Goal: Information Seeking & Learning: Find specific fact

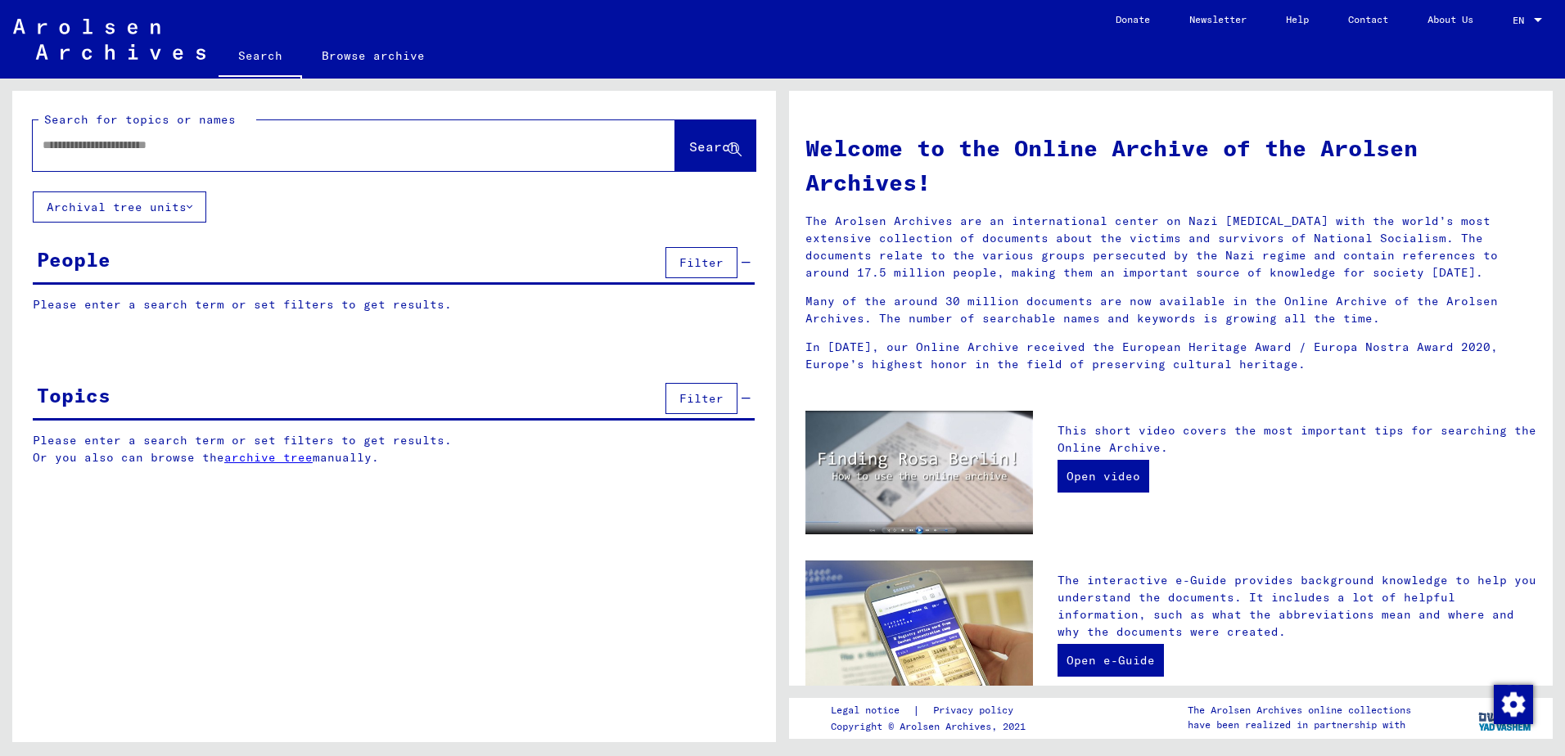
click at [70, 135] on div at bounding box center [329, 145] width 593 height 37
click at [72, 147] on input "text" at bounding box center [335, 145] width 584 height 17
type input "********"
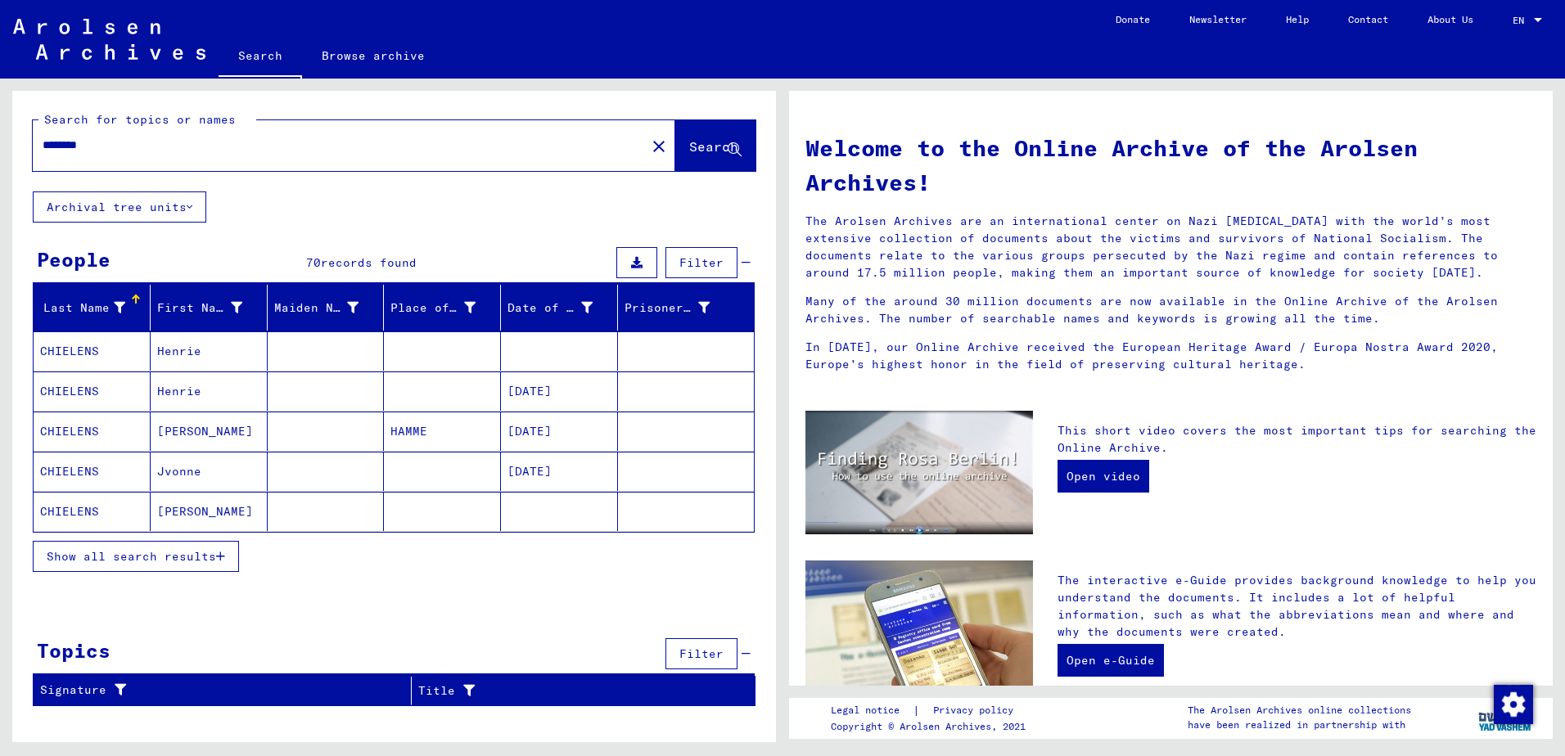
click at [173, 553] on span "Show all search results" at bounding box center [131, 556] width 169 height 15
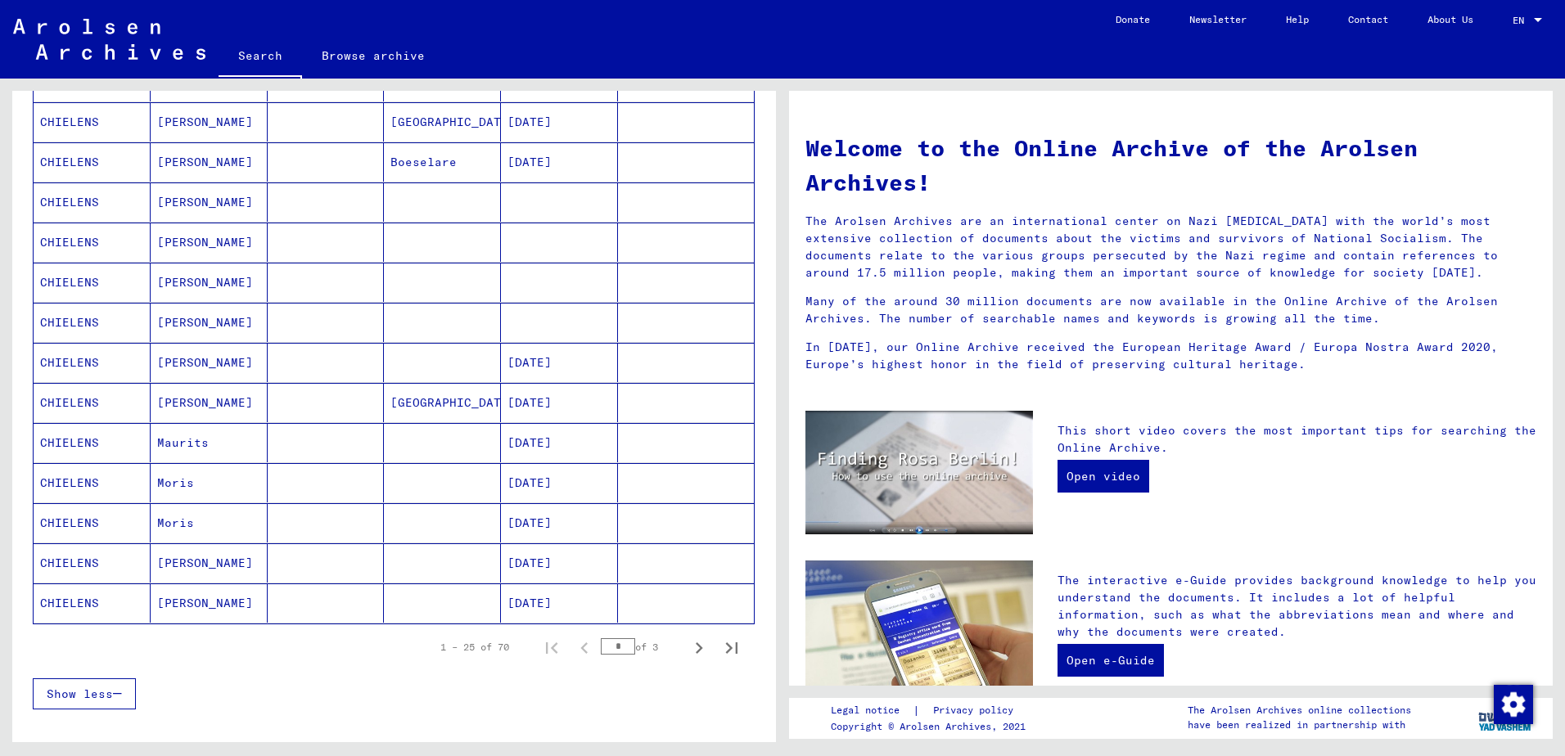
scroll to position [737, 0]
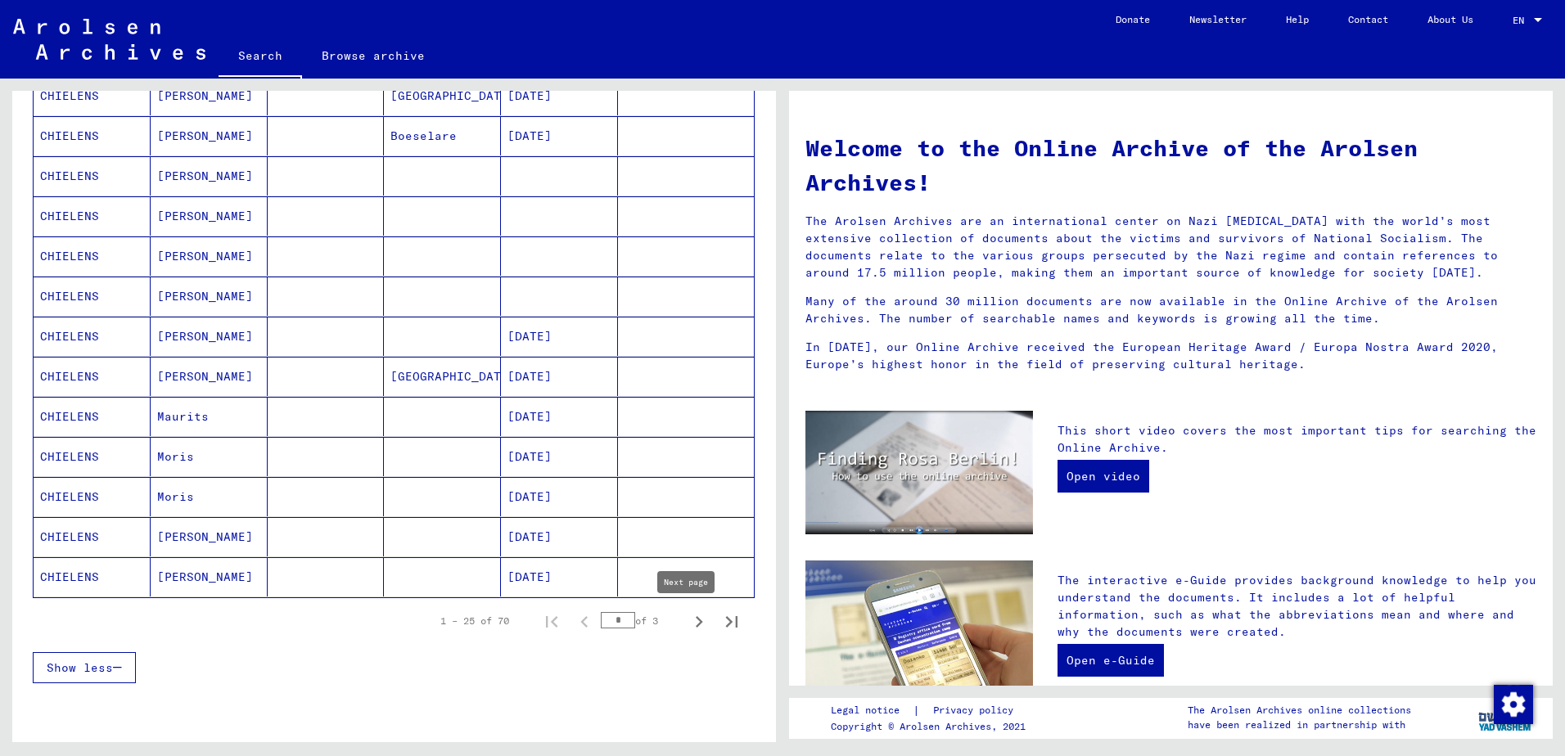
click at [696, 618] on icon "Next page" at bounding box center [699, 621] width 7 height 11
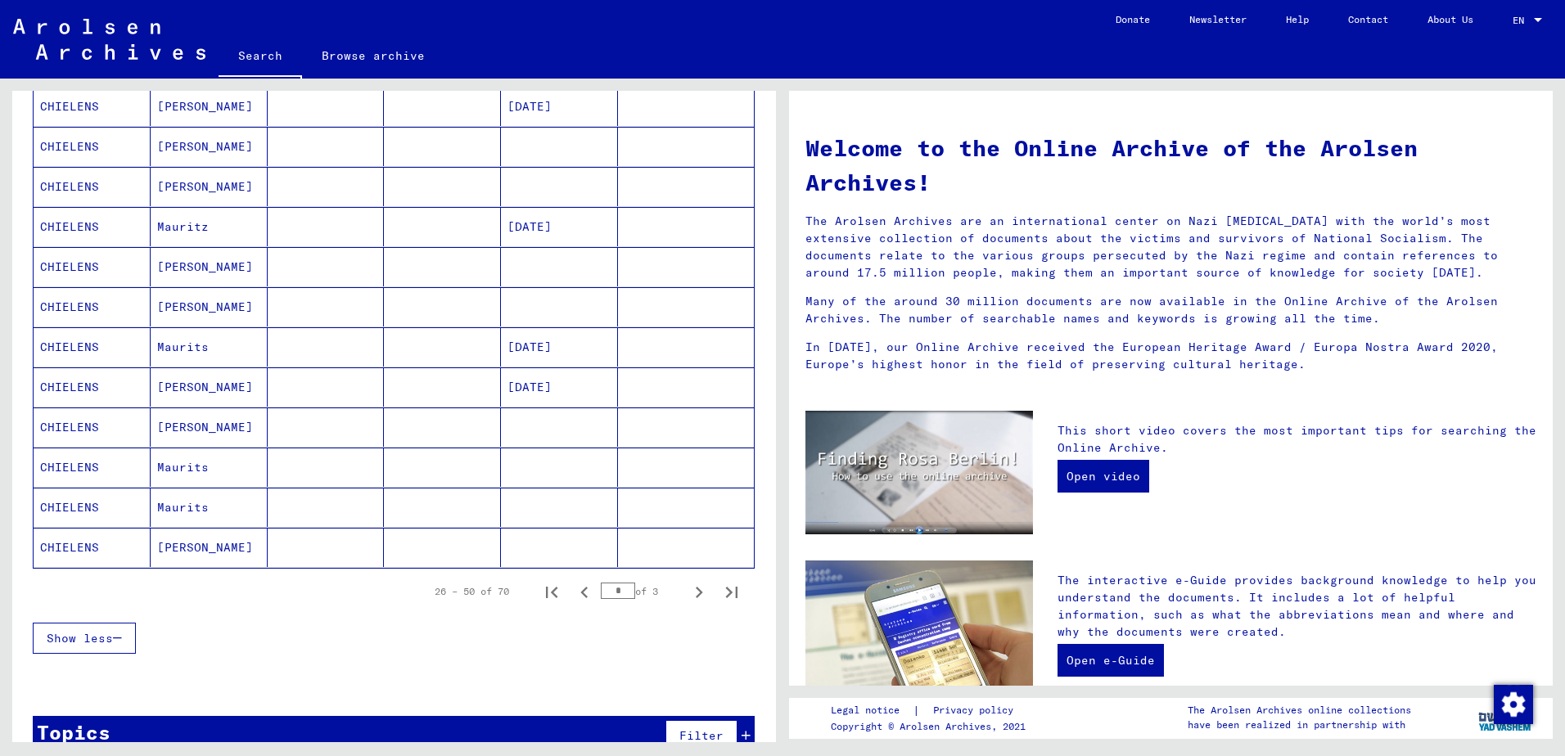
scroll to position [800, 0]
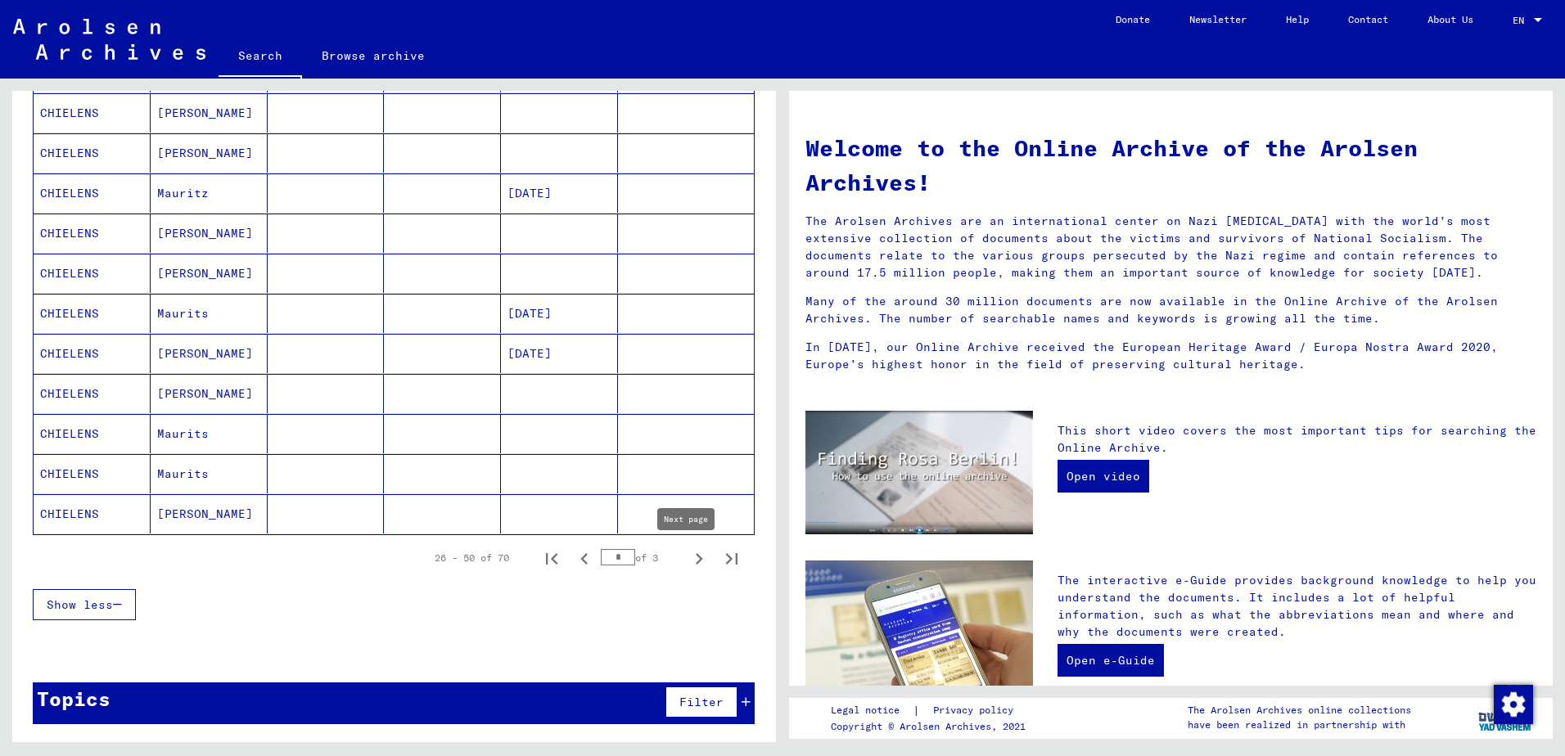
click at [688, 560] on icon "Next page" at bounding box center [699, 559] width 23 height 23
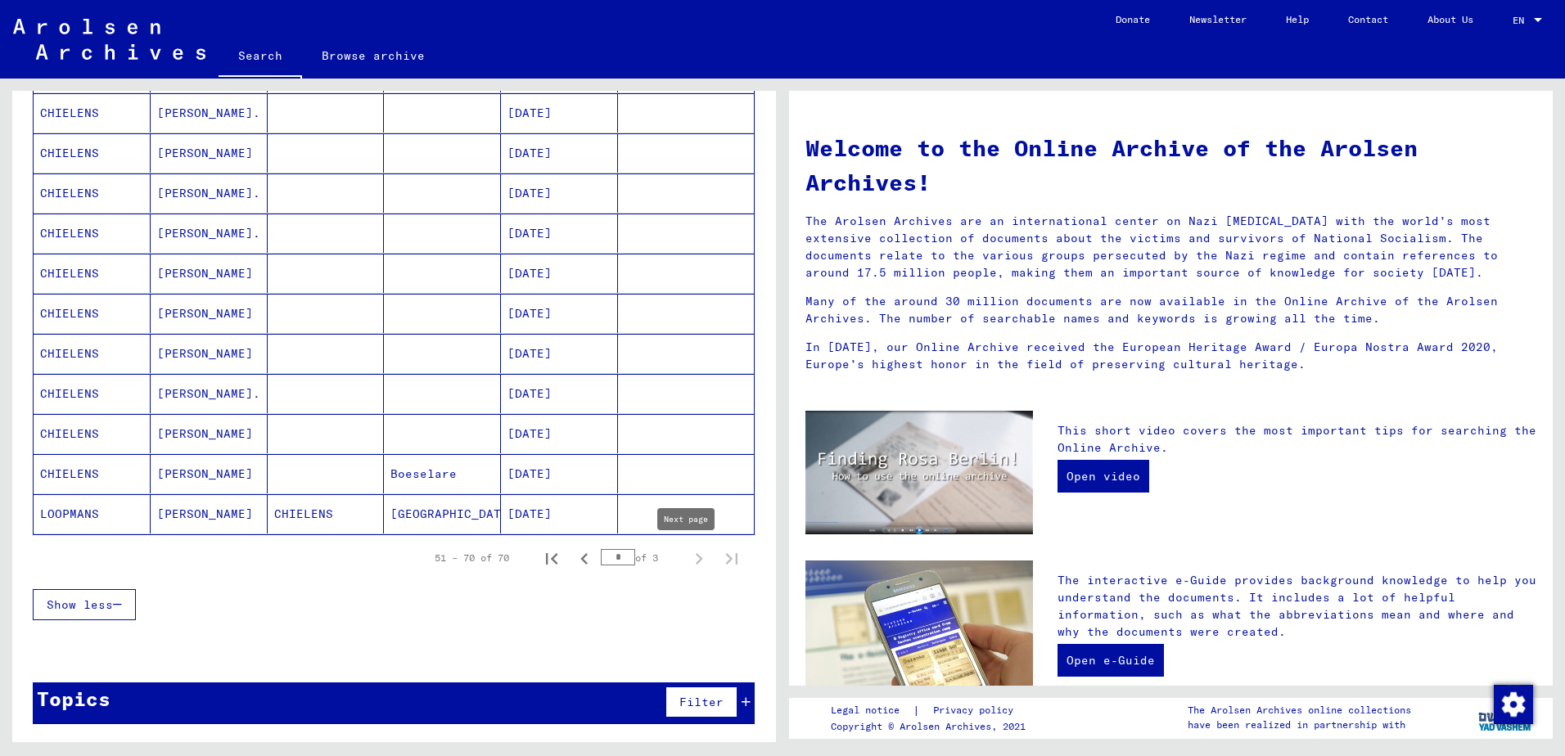
type input "*"
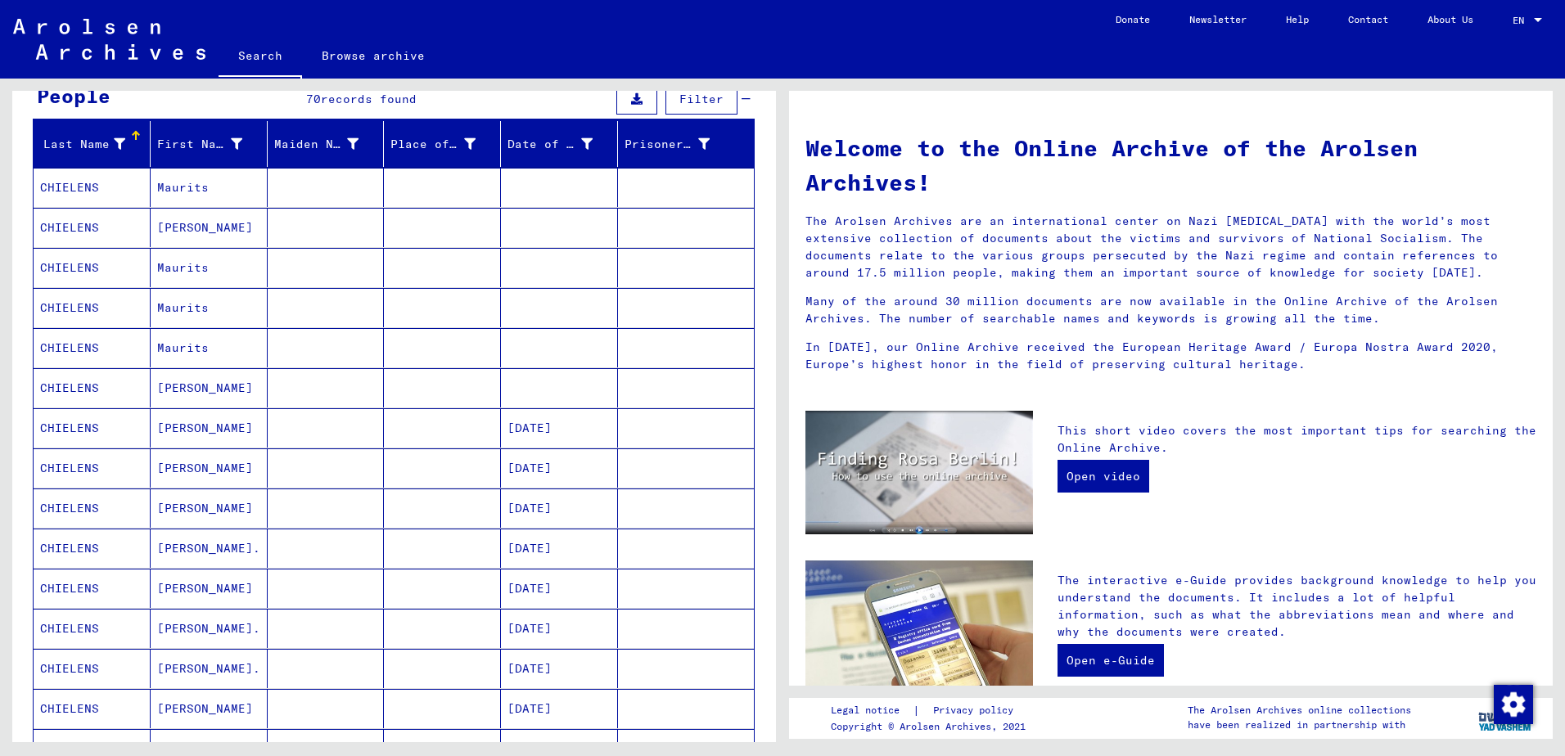
scroll to position [0, 0]
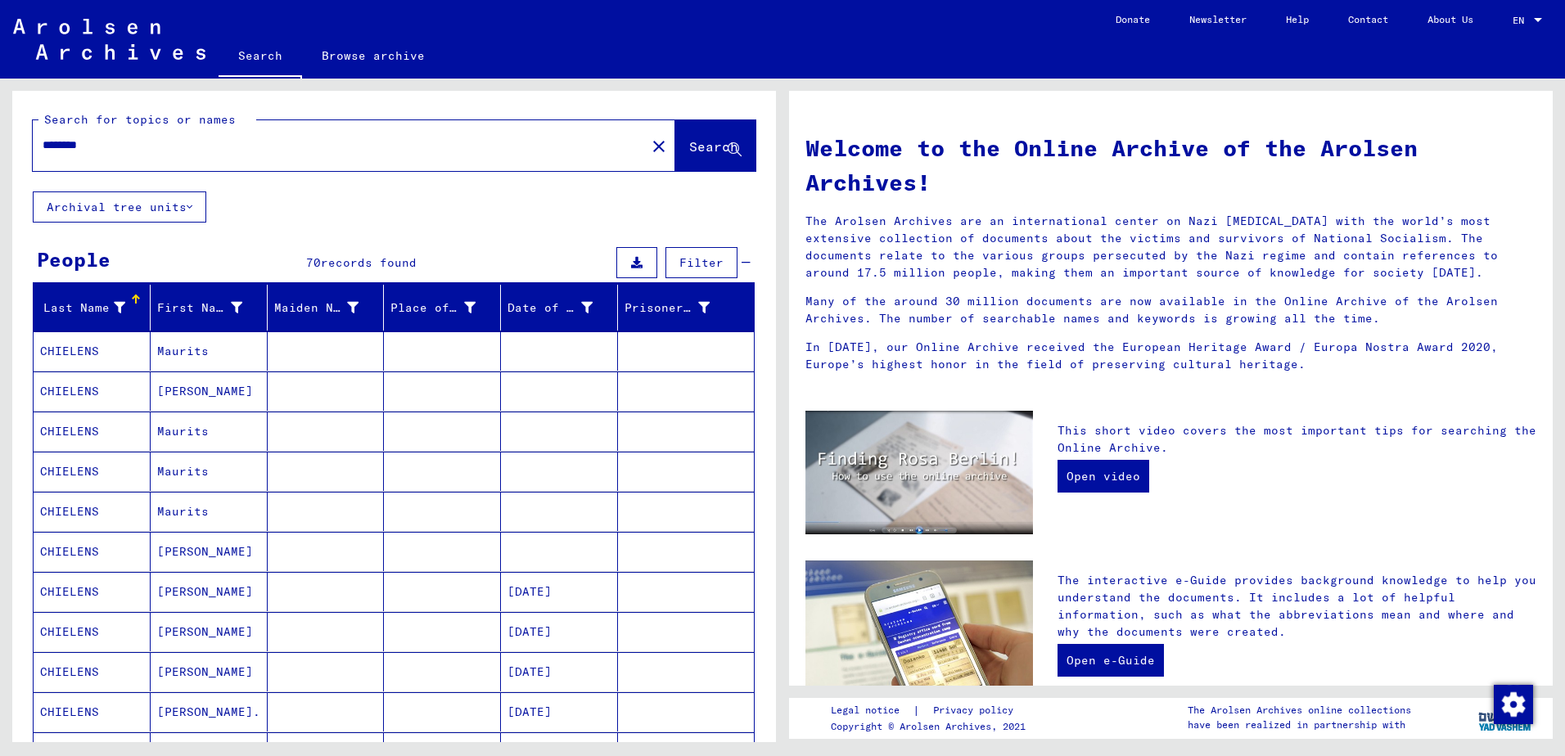
click at [44, 141] on input "********" at bounding box center [335, 145] width 584 height 17
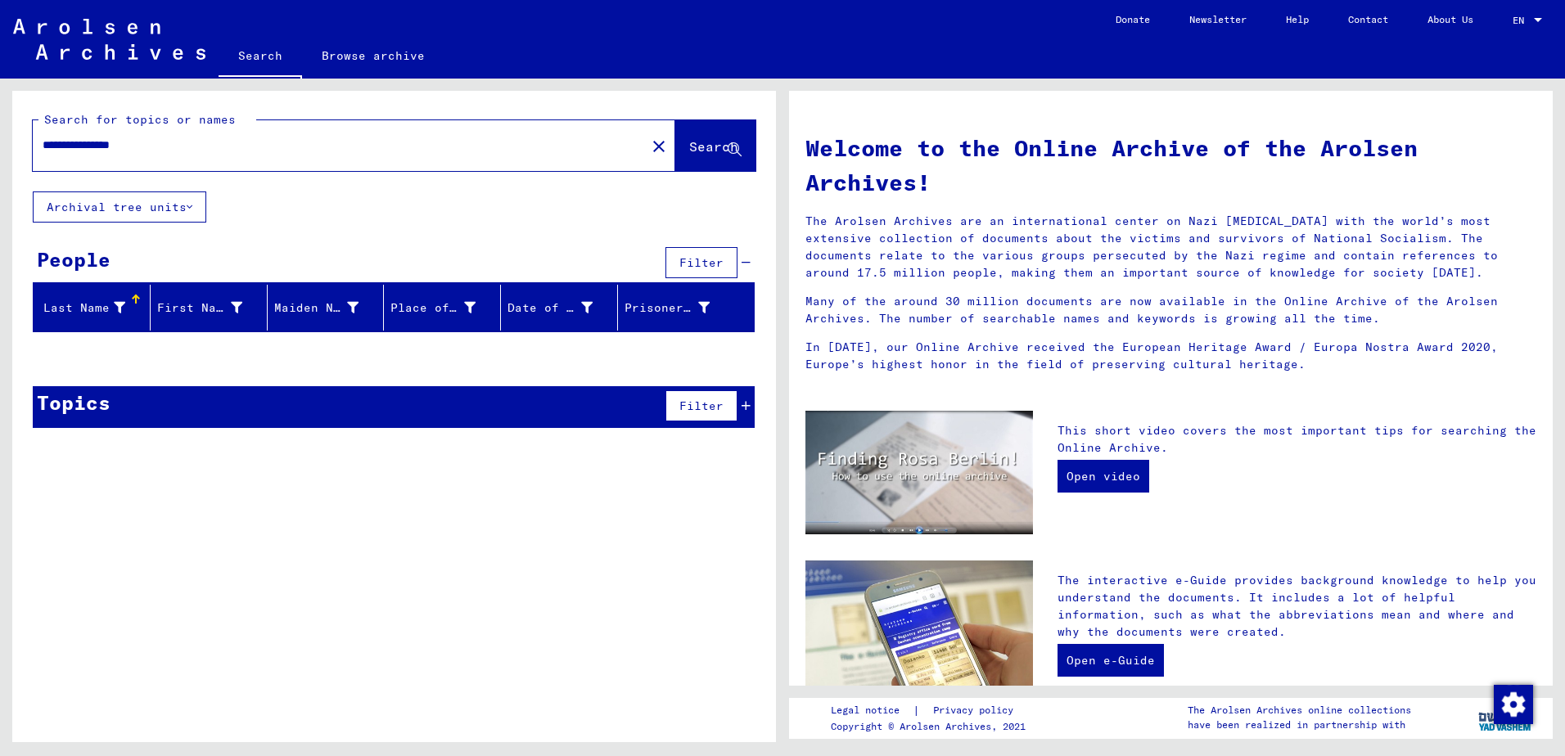
click at [175, 141] on input "**********" at bounding box center [335, 145] width 584 height 17
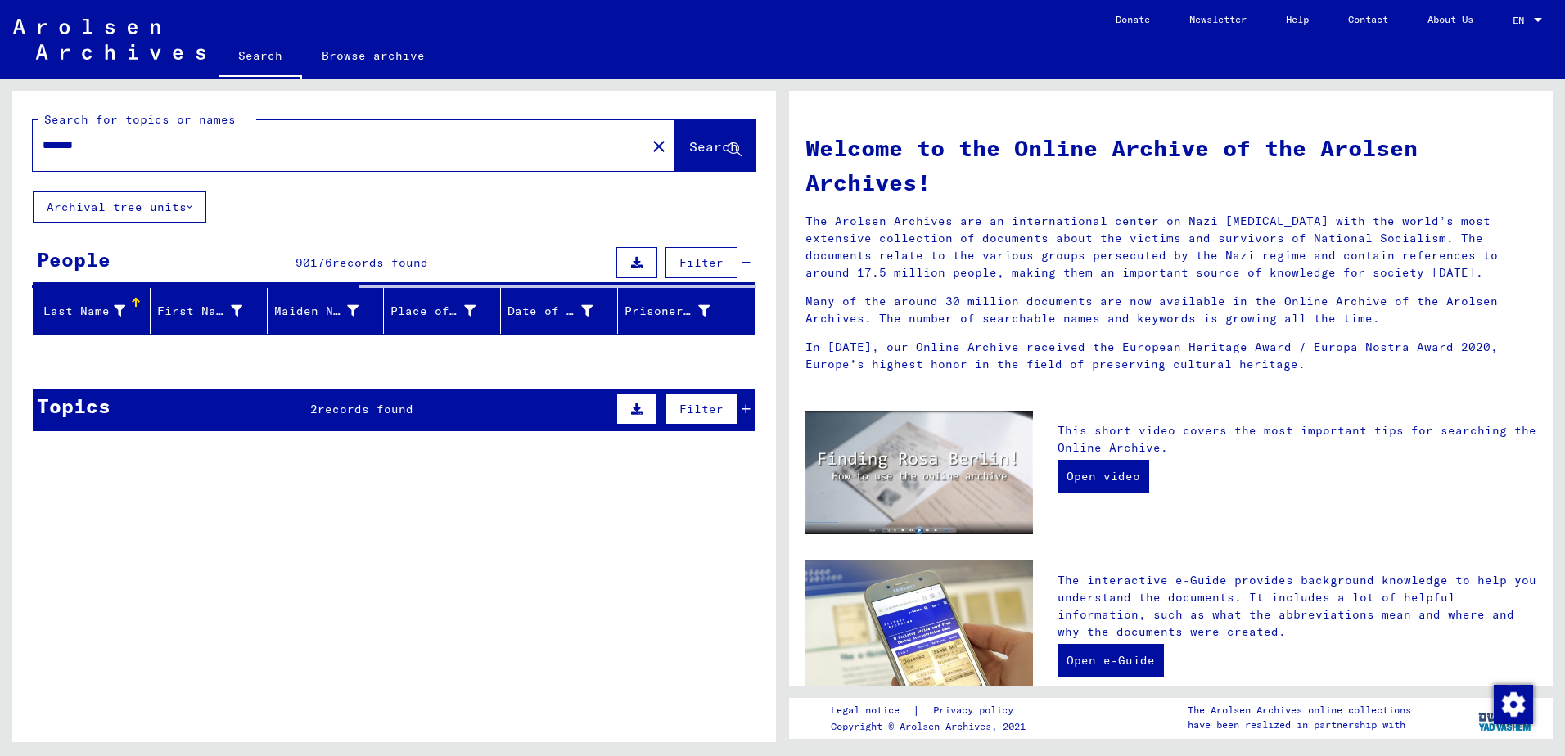
click at [351, 410] on span "records found" at bounding box center [366, 409] width 96 height 15
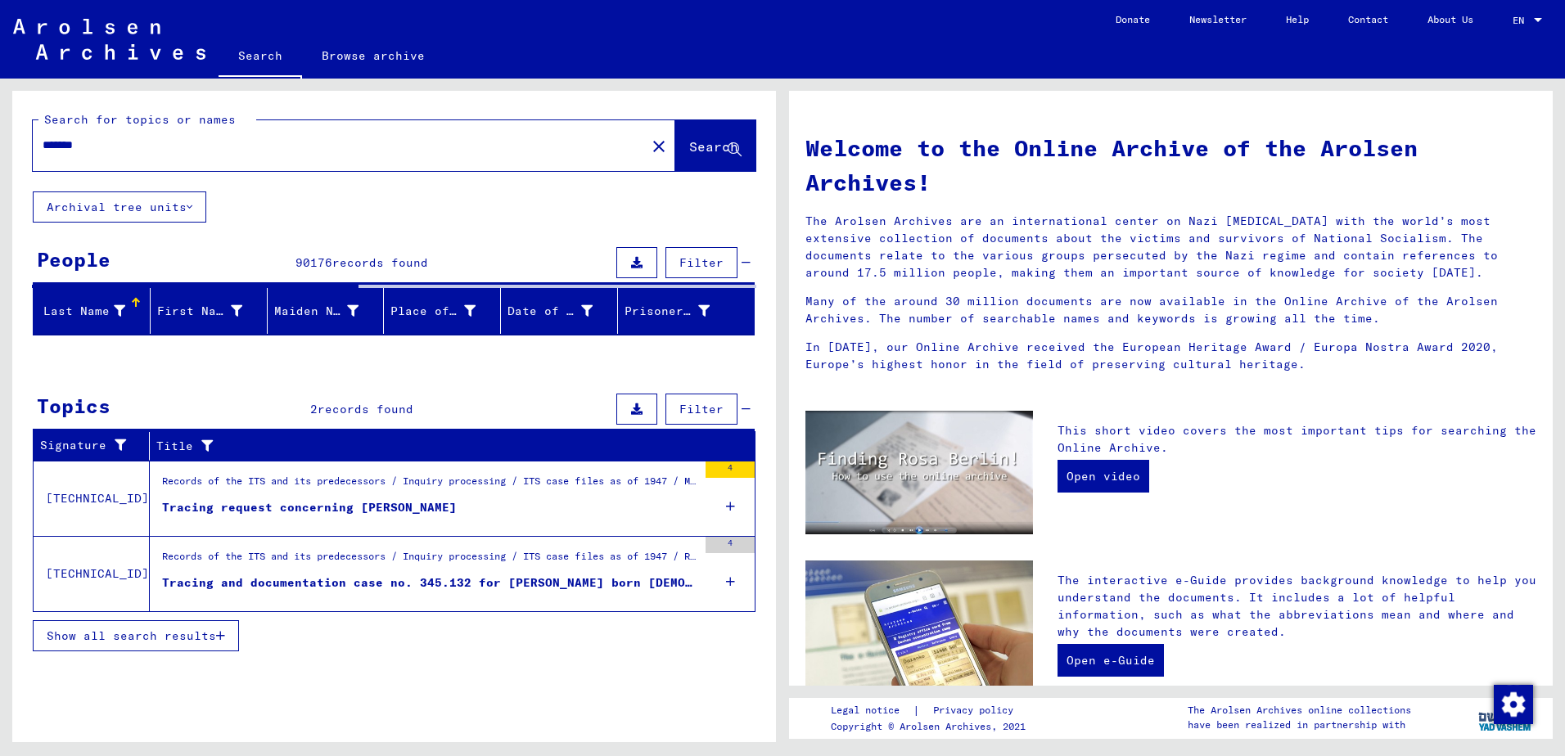
drag, startPoint x: 115, startPoint y: 142, endPoint x: 47, endPoint y: 136, distance: 68.2
click at [47, 136] on div "*******" at bounding box center [329, 145] width 593 height 37
type input "*"
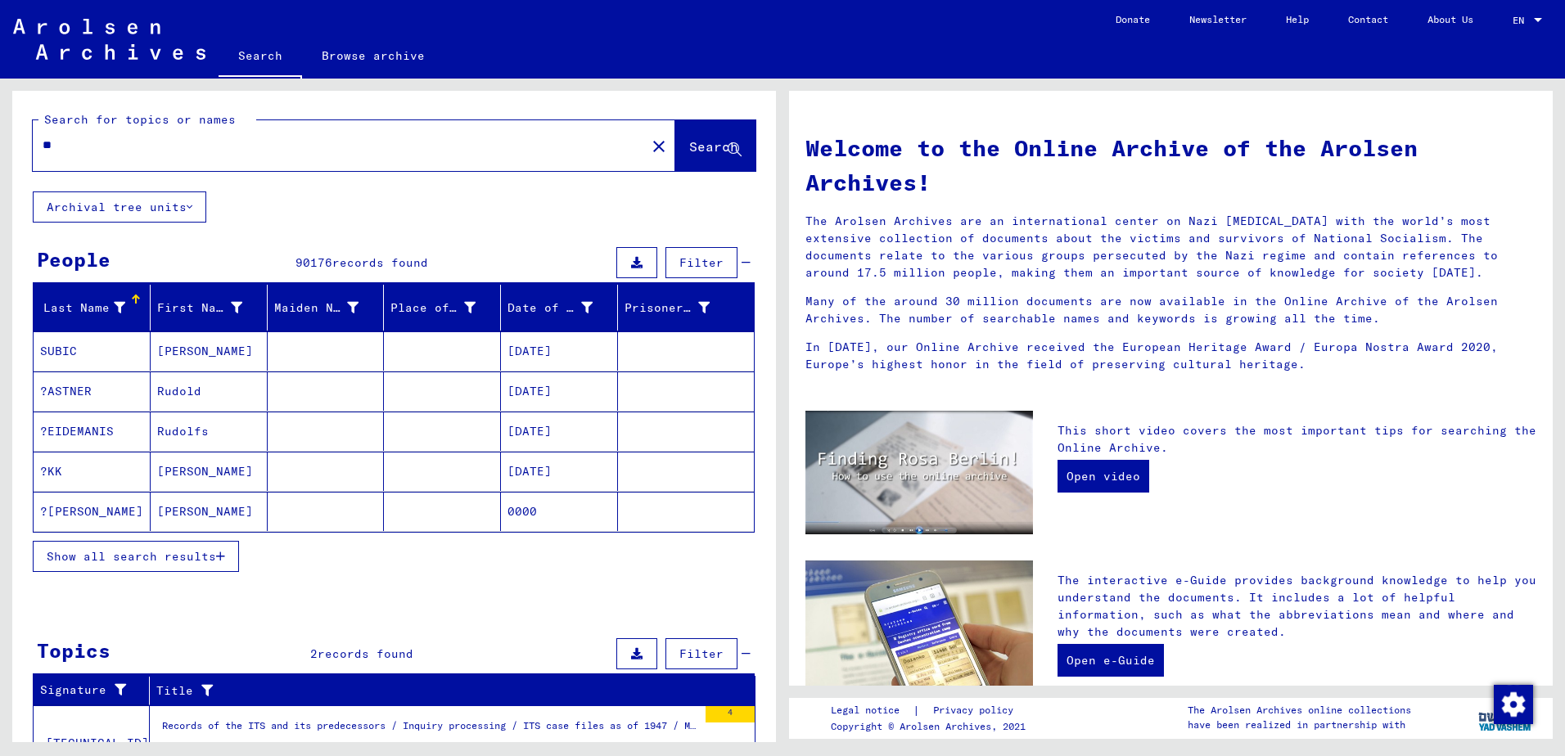
type input "*"
type input "********"
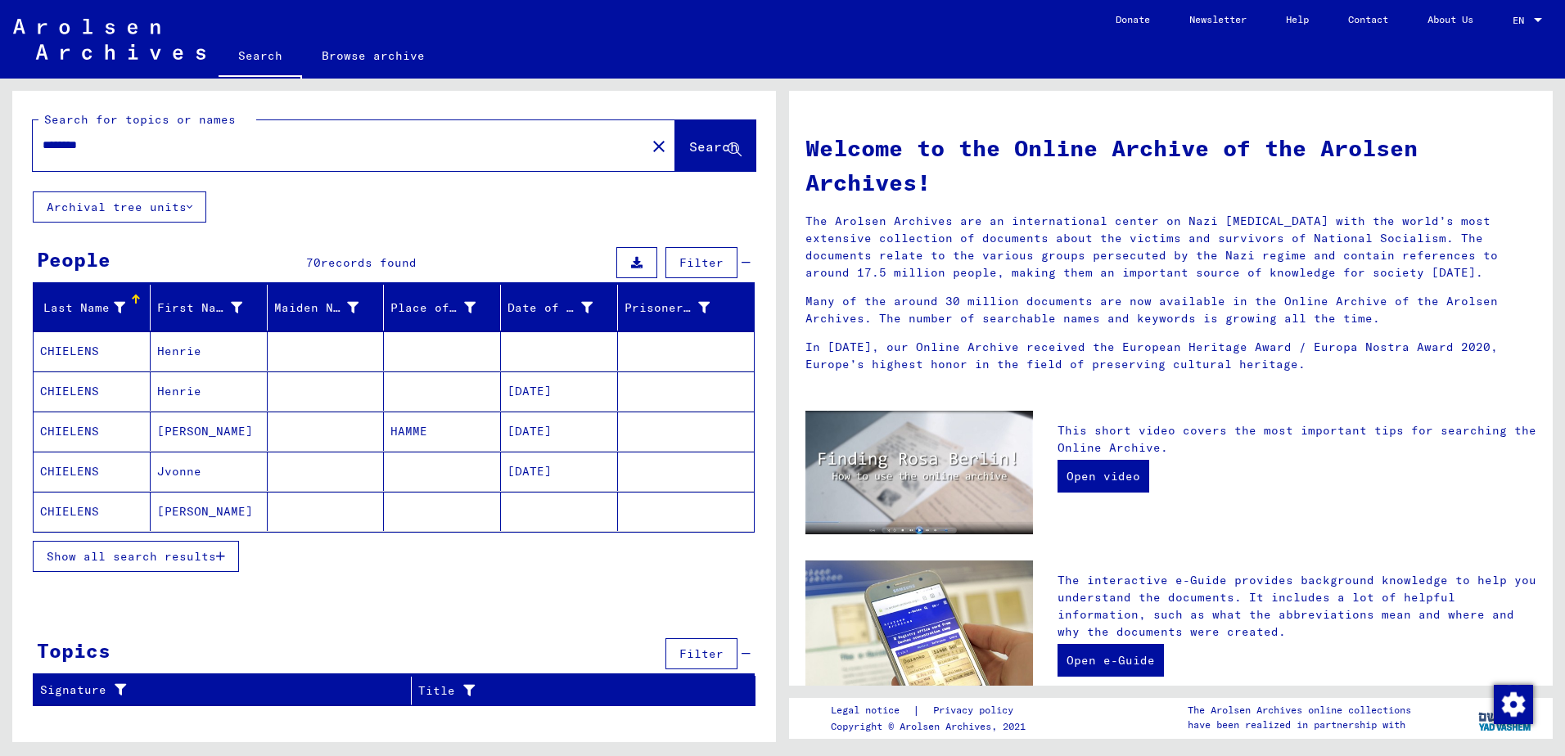
click at [161, 553] on span "Show all search results" at bounding box center [131, 556] width 169 height 15
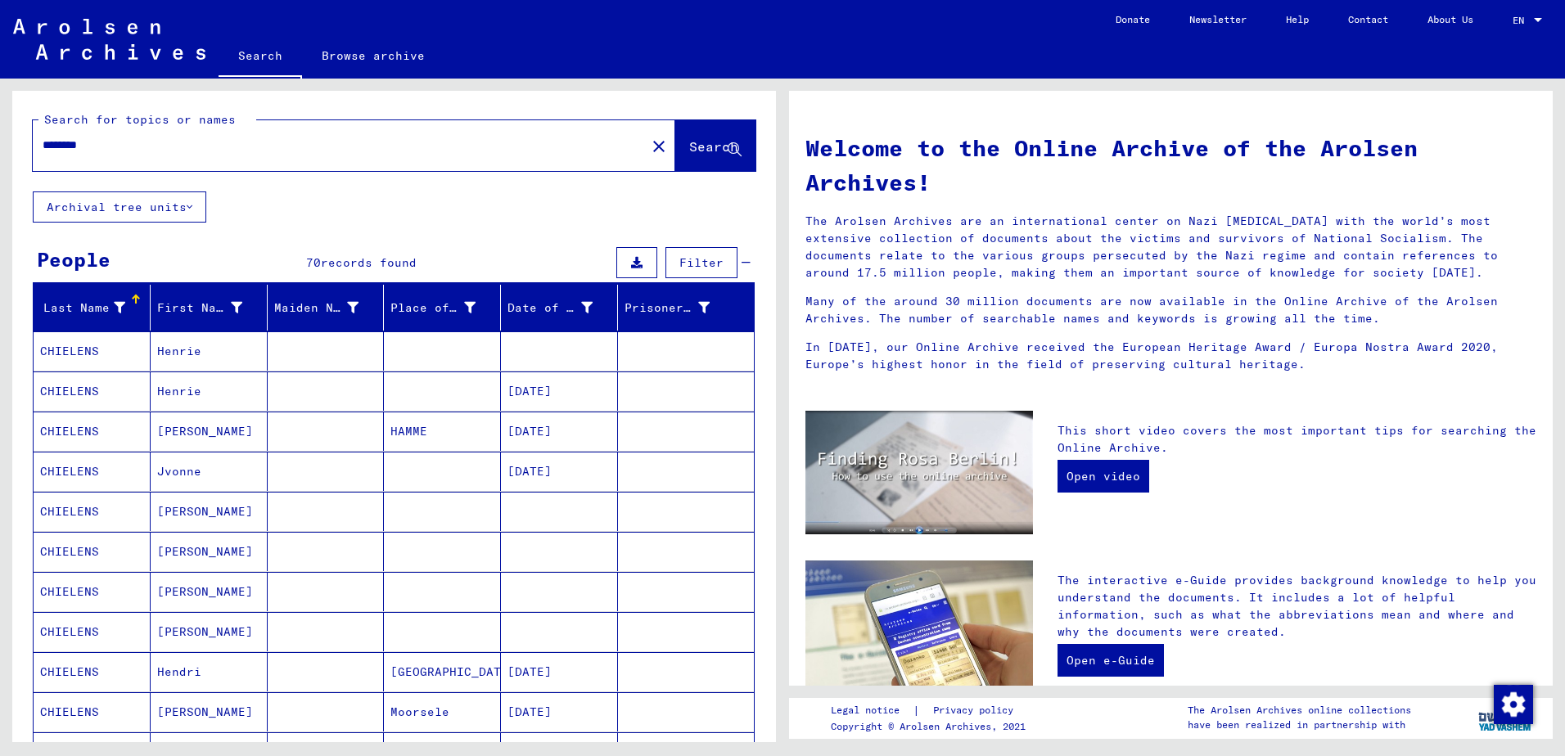
click at [93, 549] on mat-cell "CHIELENS" at bounding box center [92, 551] width 117 height 39
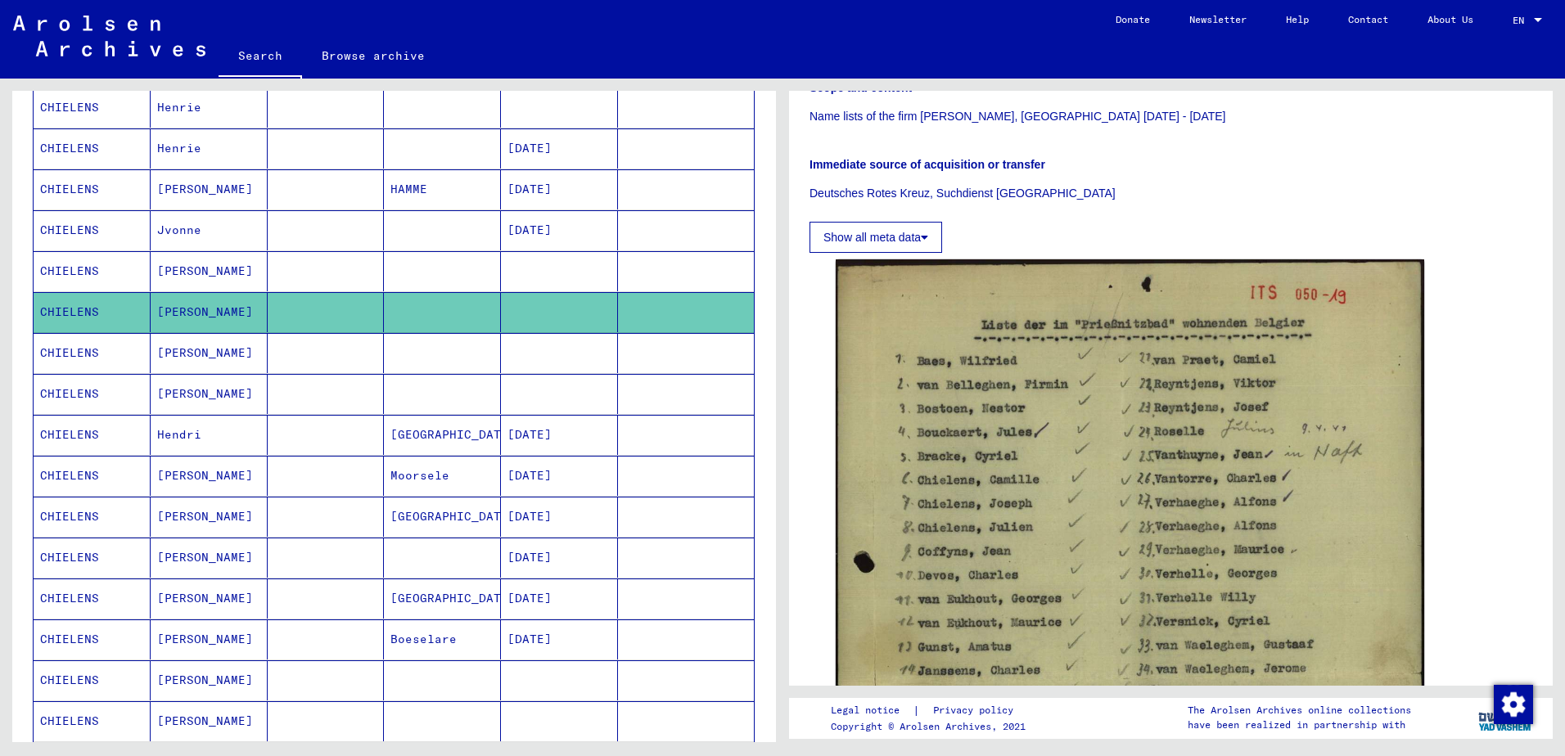
scroll to position [246, 0]
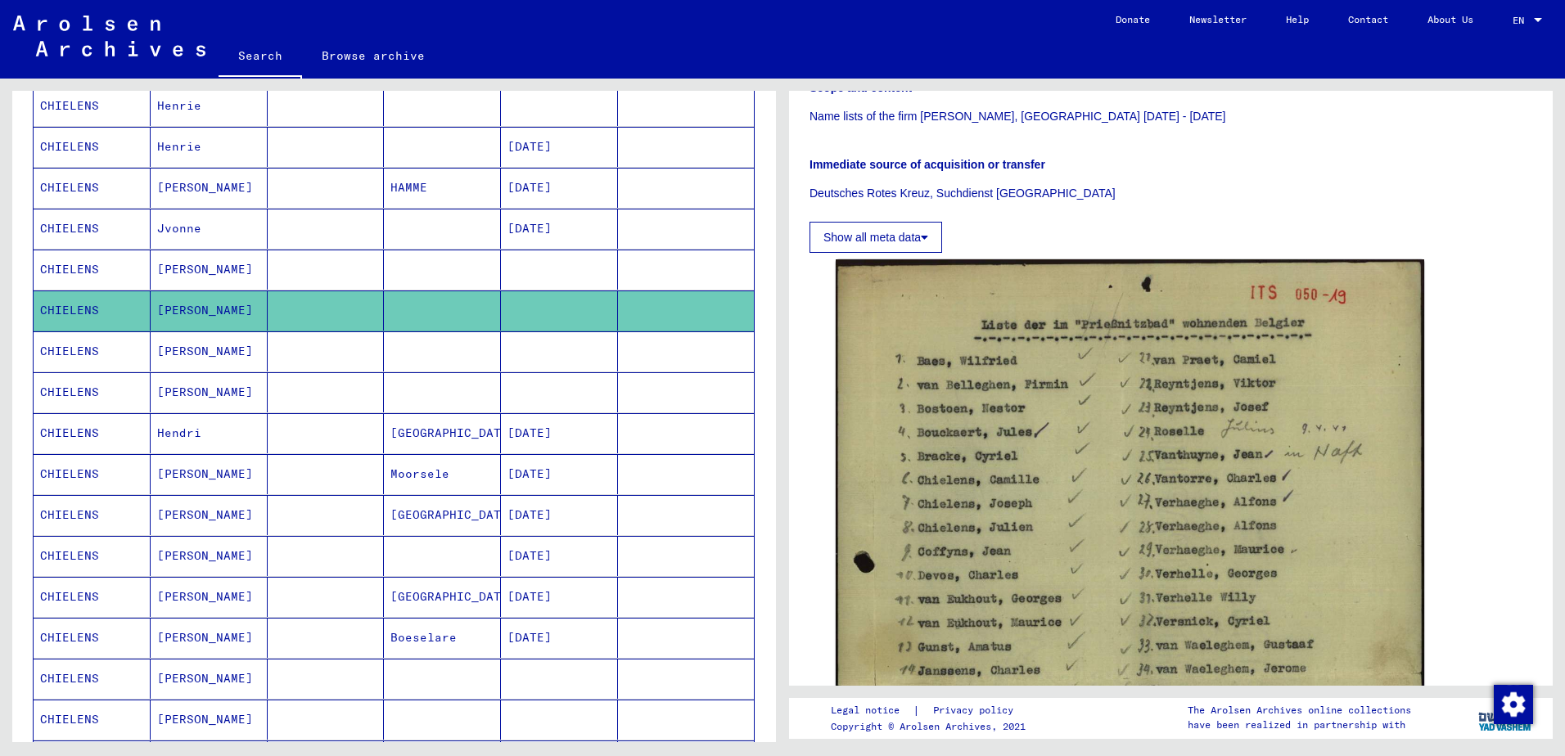
click at [74, 636] on mat-cell "CHIELENS" at bounding box center [92, 638] width 117 height 40
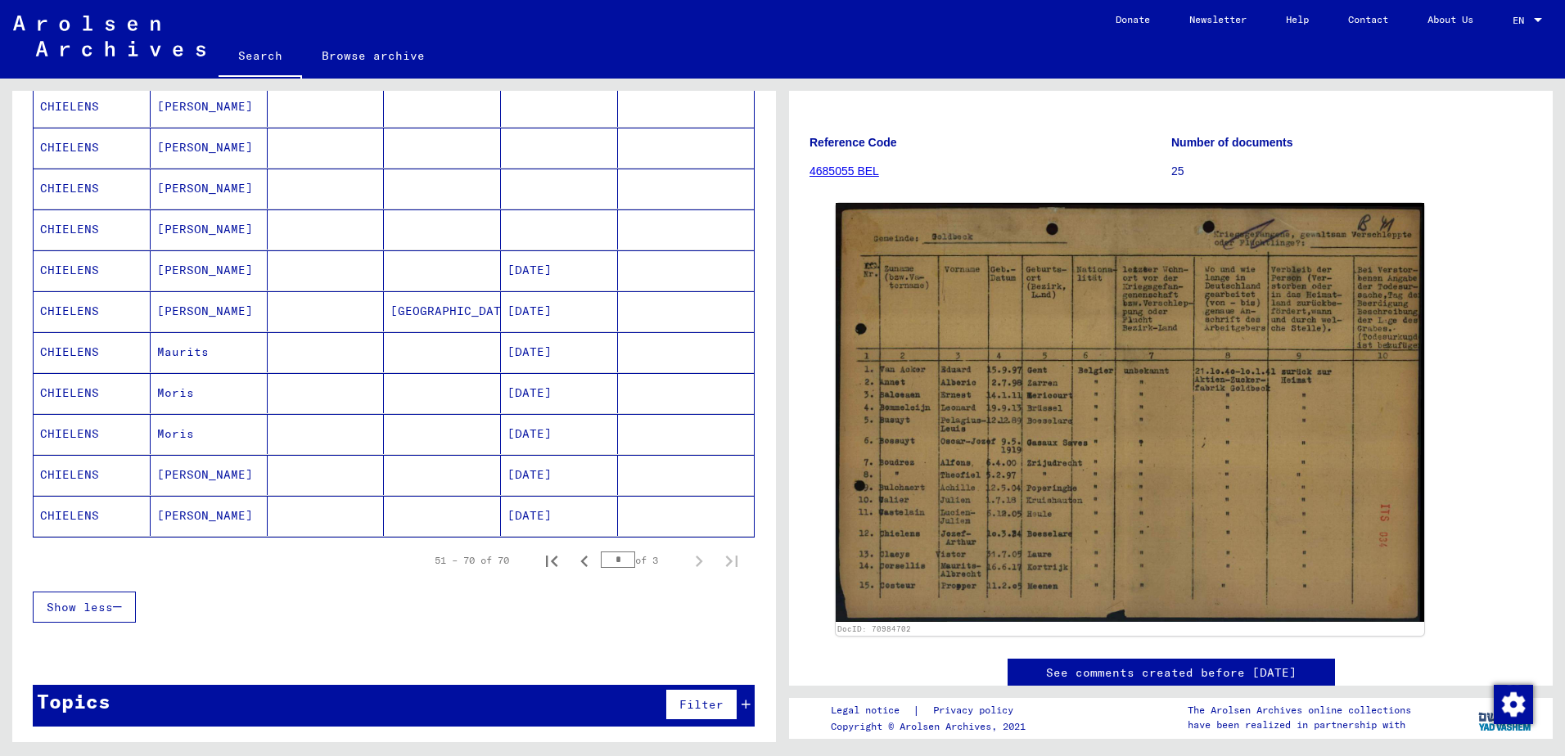
scroll to position [819, 0]
click at [574, 561] on icon "Previous page" at bounding box center [584, 560] width 23 height 23
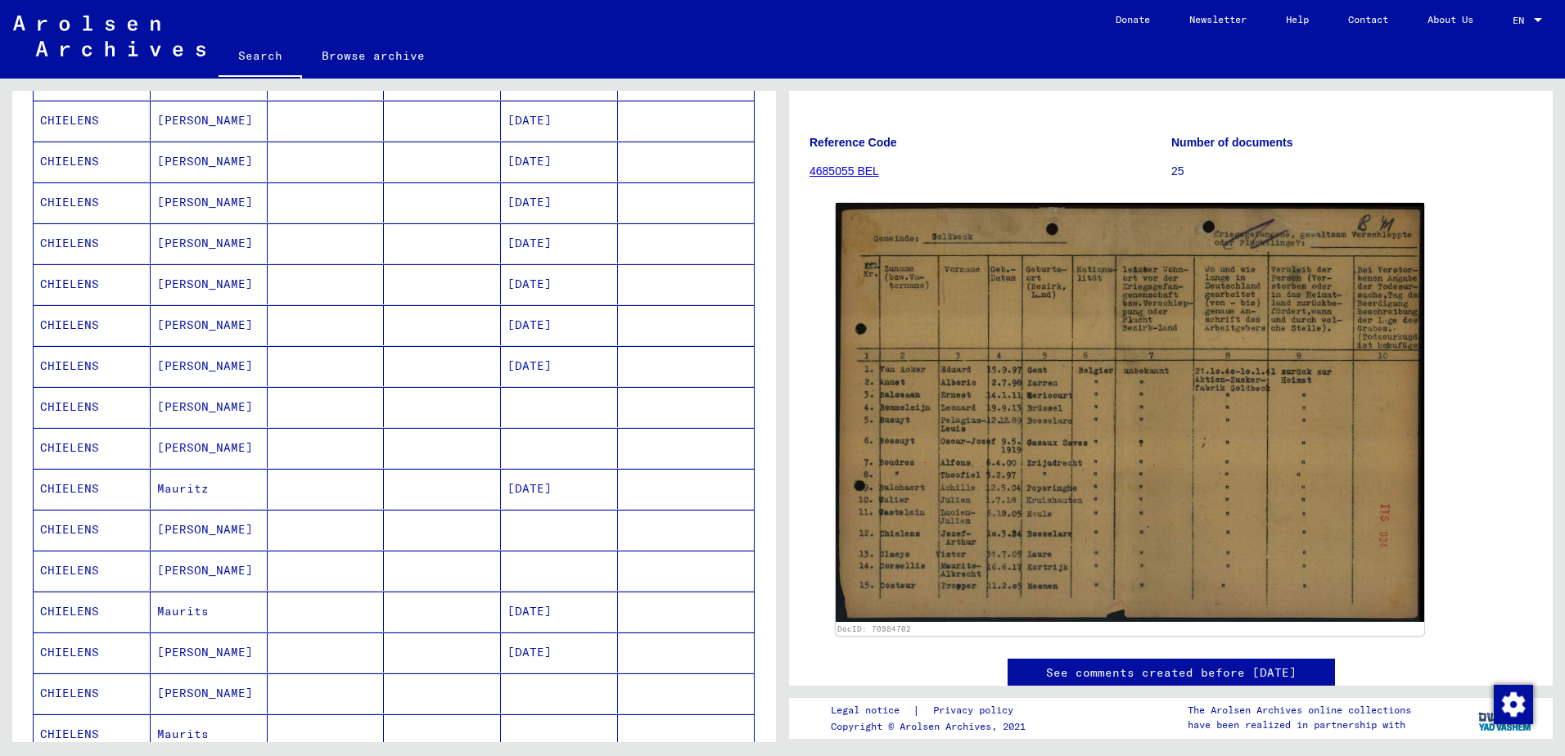
scroll to position [491, 0]
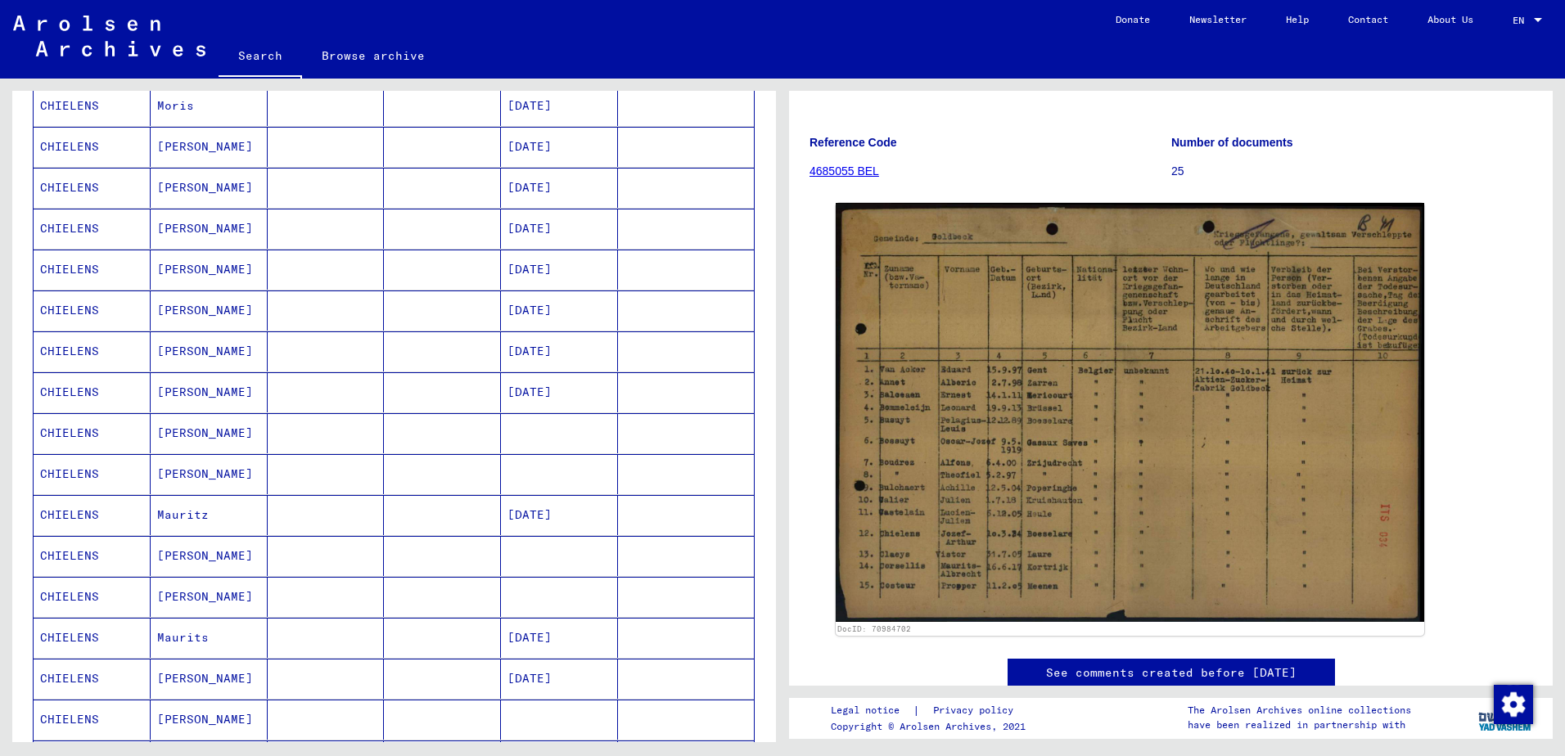
click at [59, 189] on mat-cell "CHIELENS" at bounding box center [92, 188] width 117 height 40
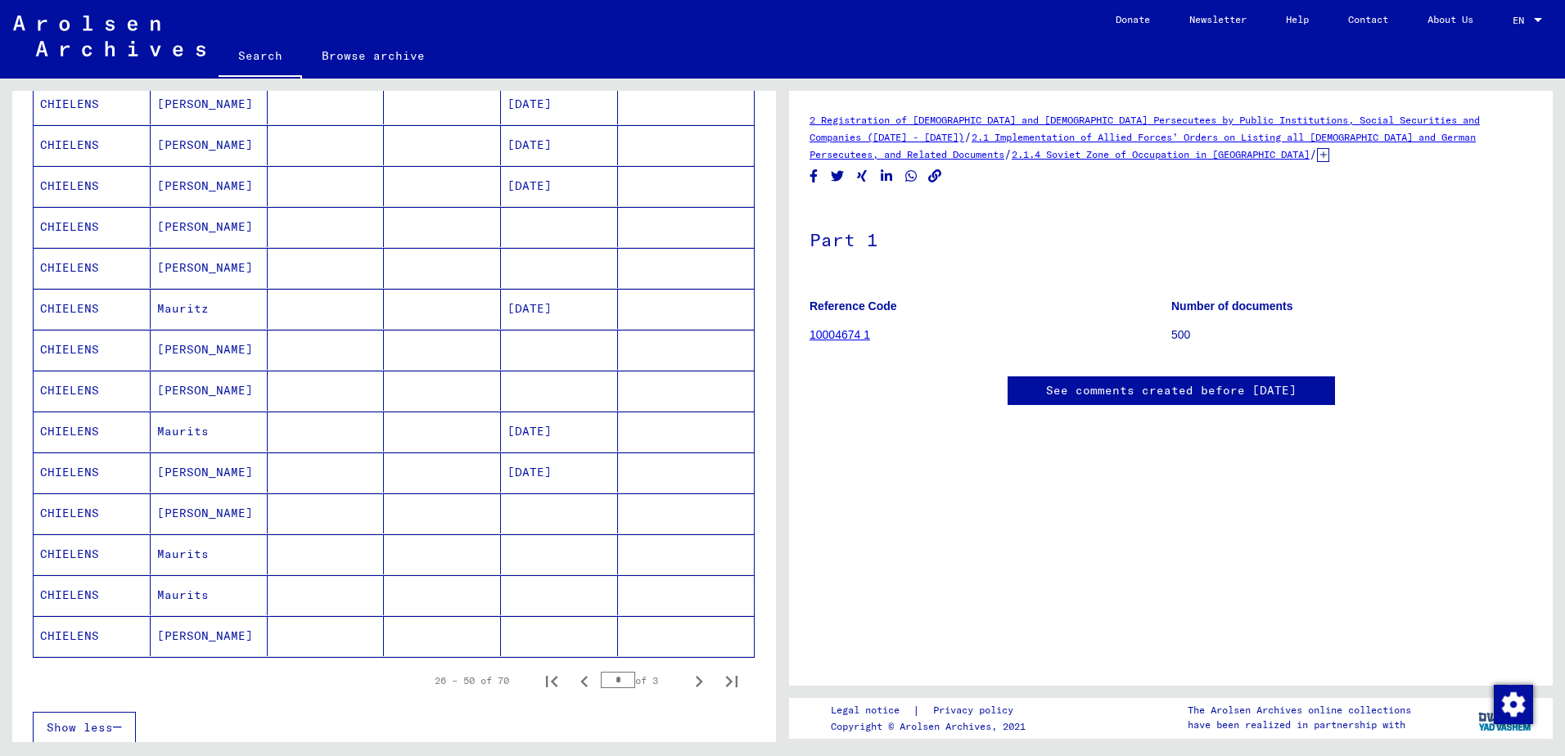
scroll to position [737, 0]
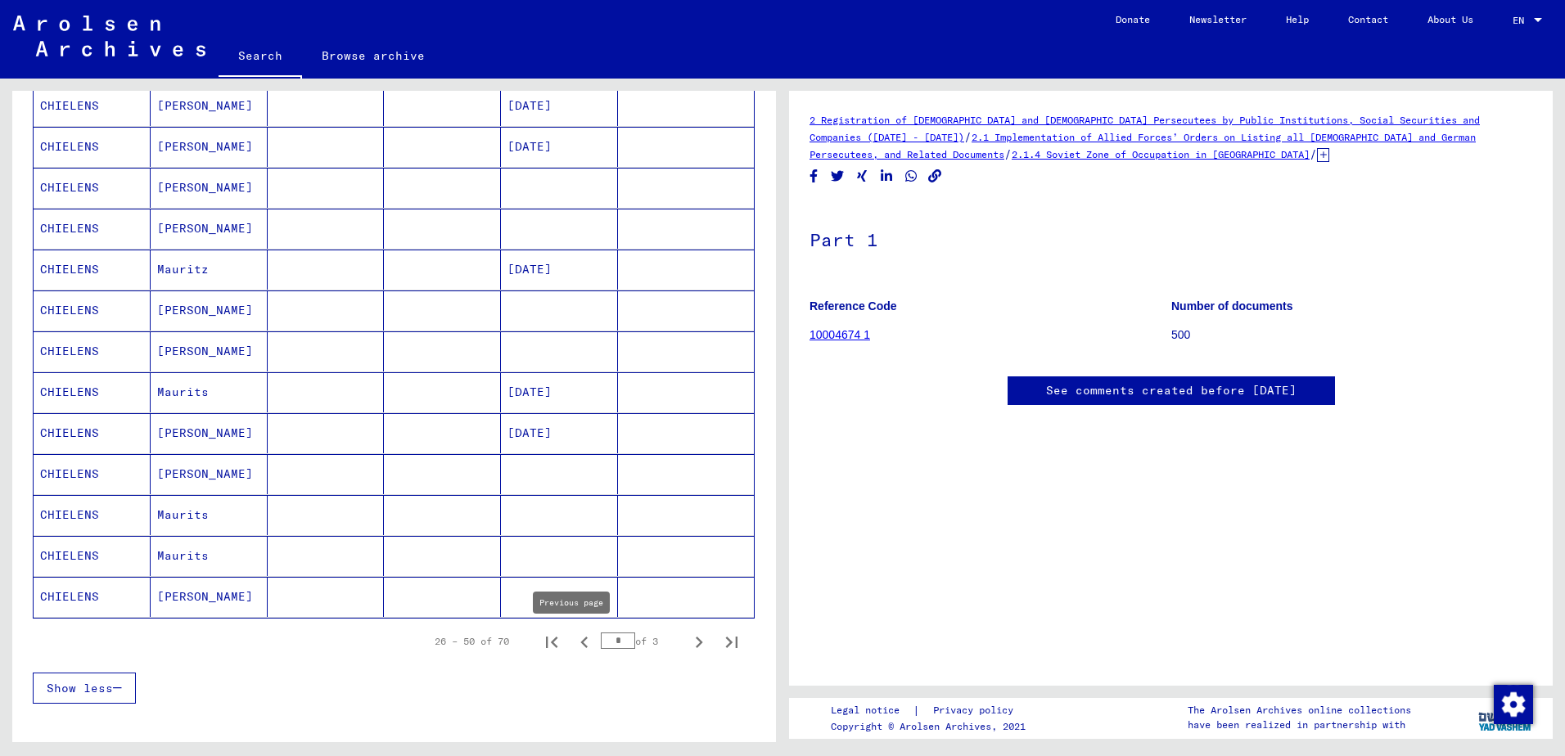
click at [573, 640] on icon "Previous page" at bounding box center [584, 642] width 23 height 23
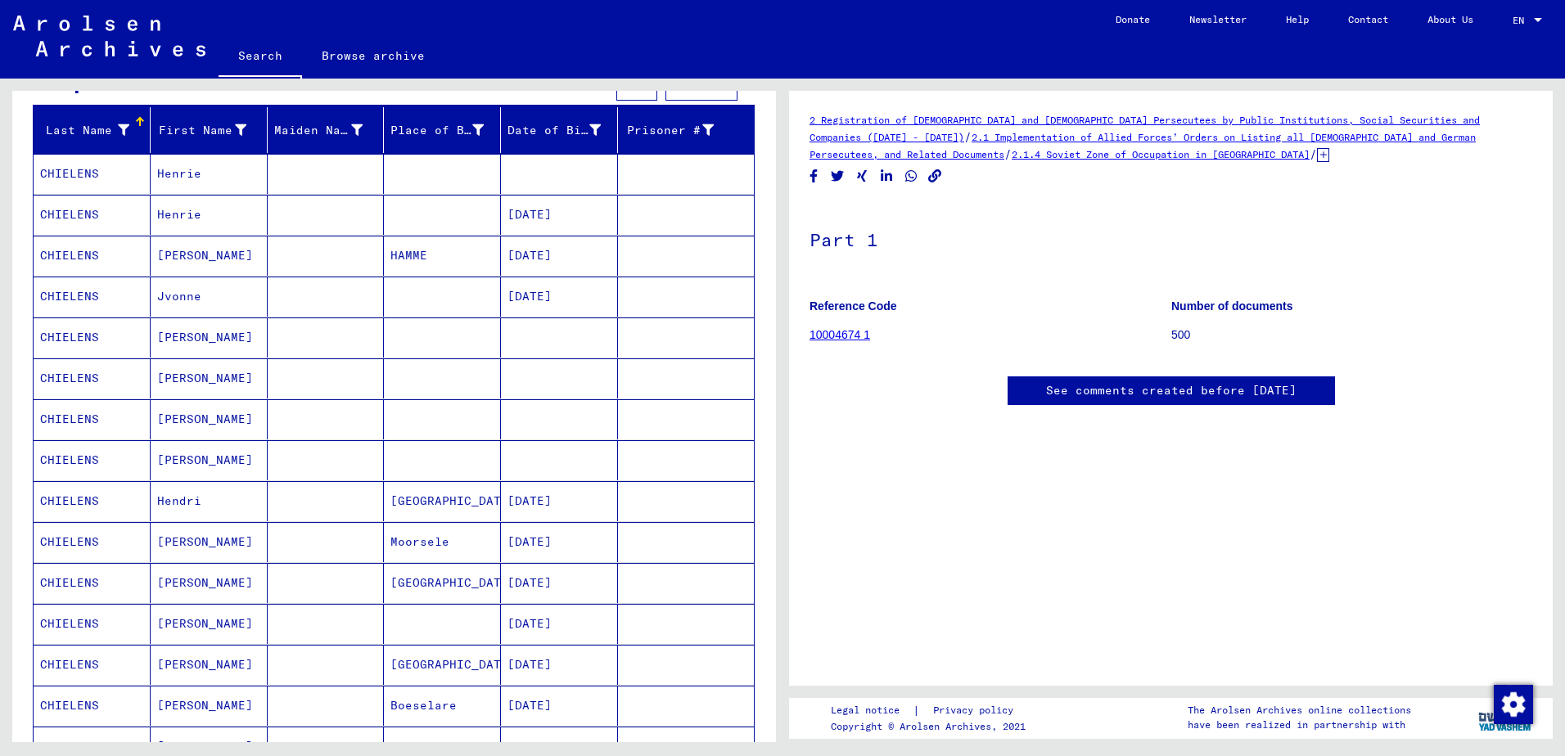
scroll to position [164, 0]
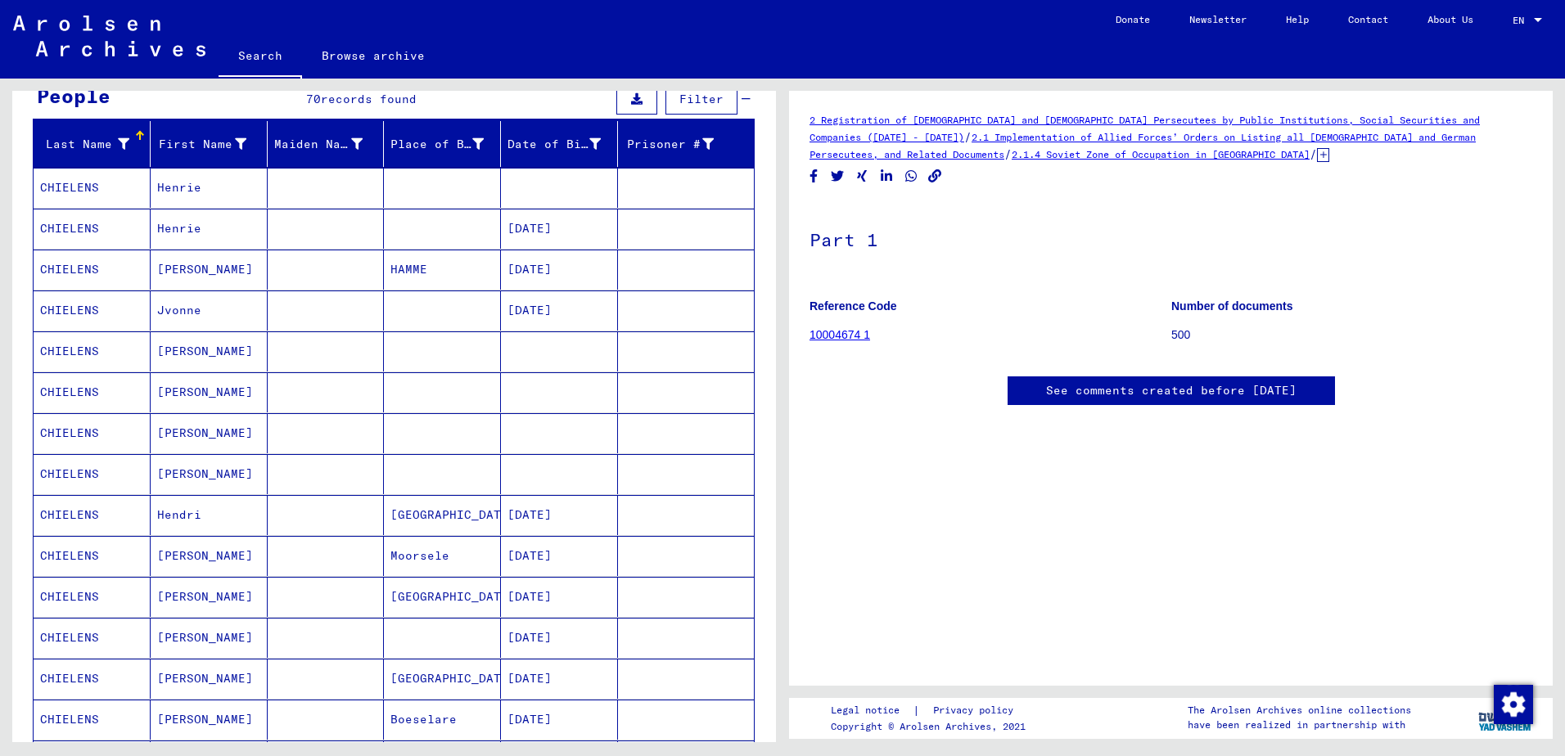
click at [69, 390] on mat-cell "CHIELENS" at bounding box center [92, 392] width 117 height 40
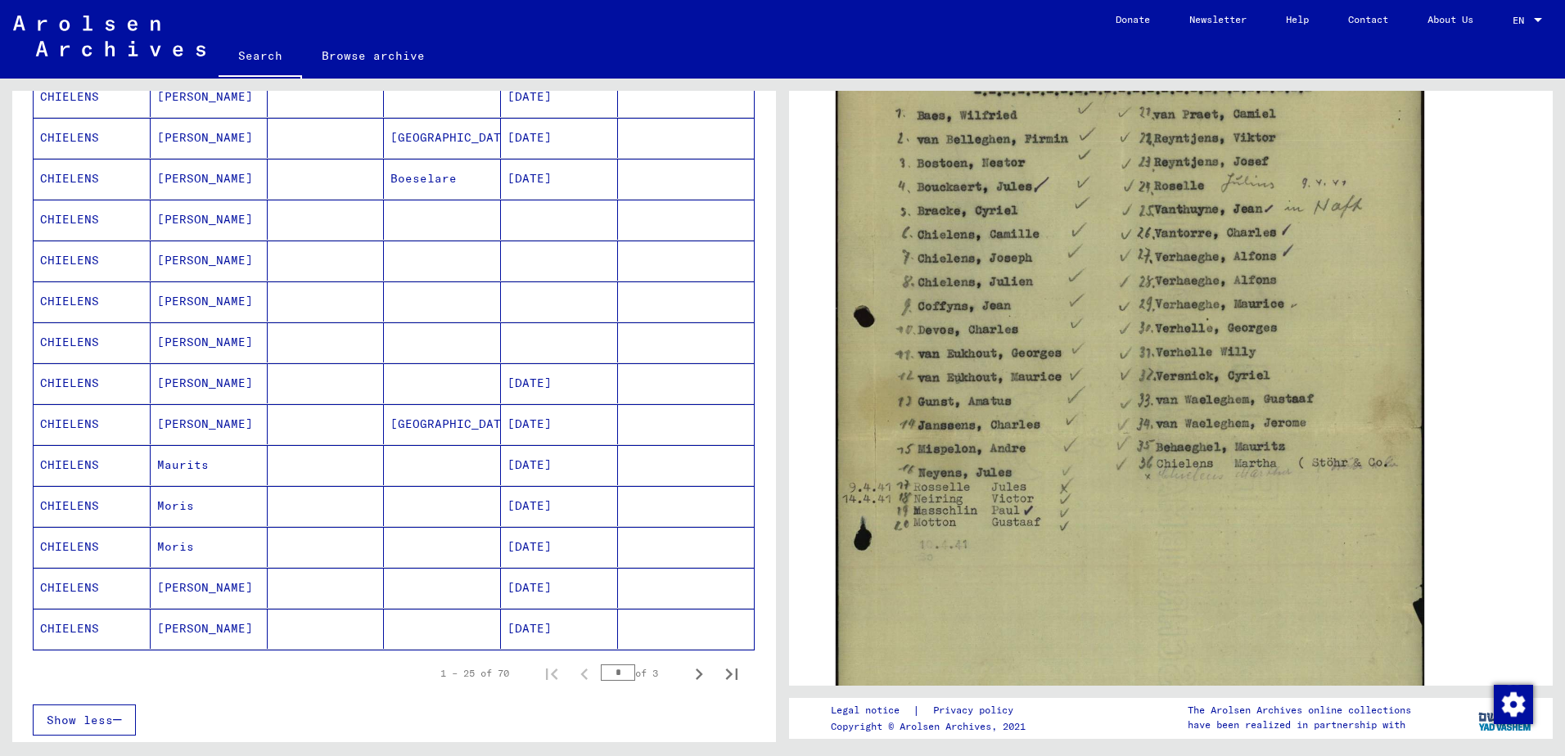
scroll to position [820, 0]
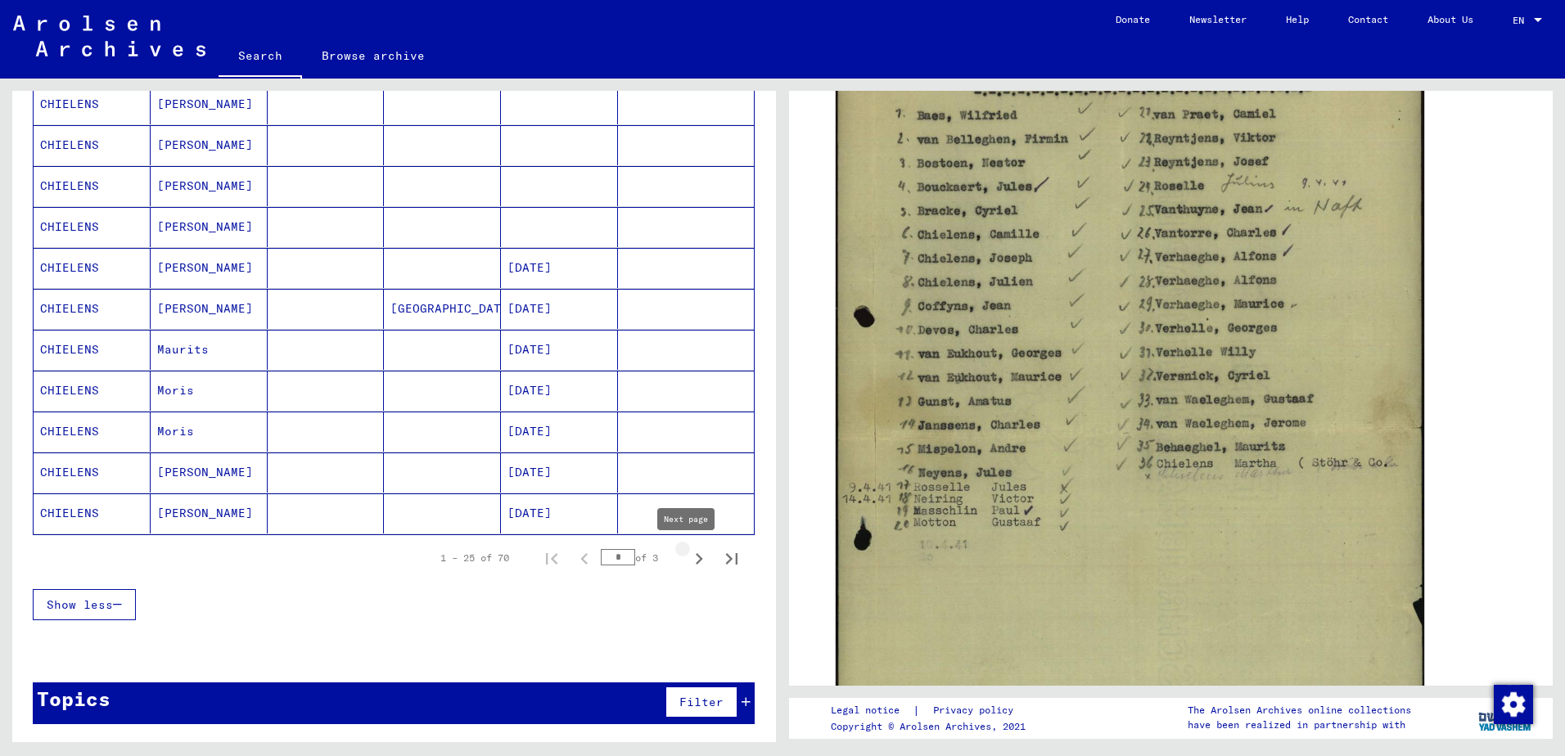
click at [688, 556] on icon "Next page" at bounding box center [699, 559] width 23 height 23
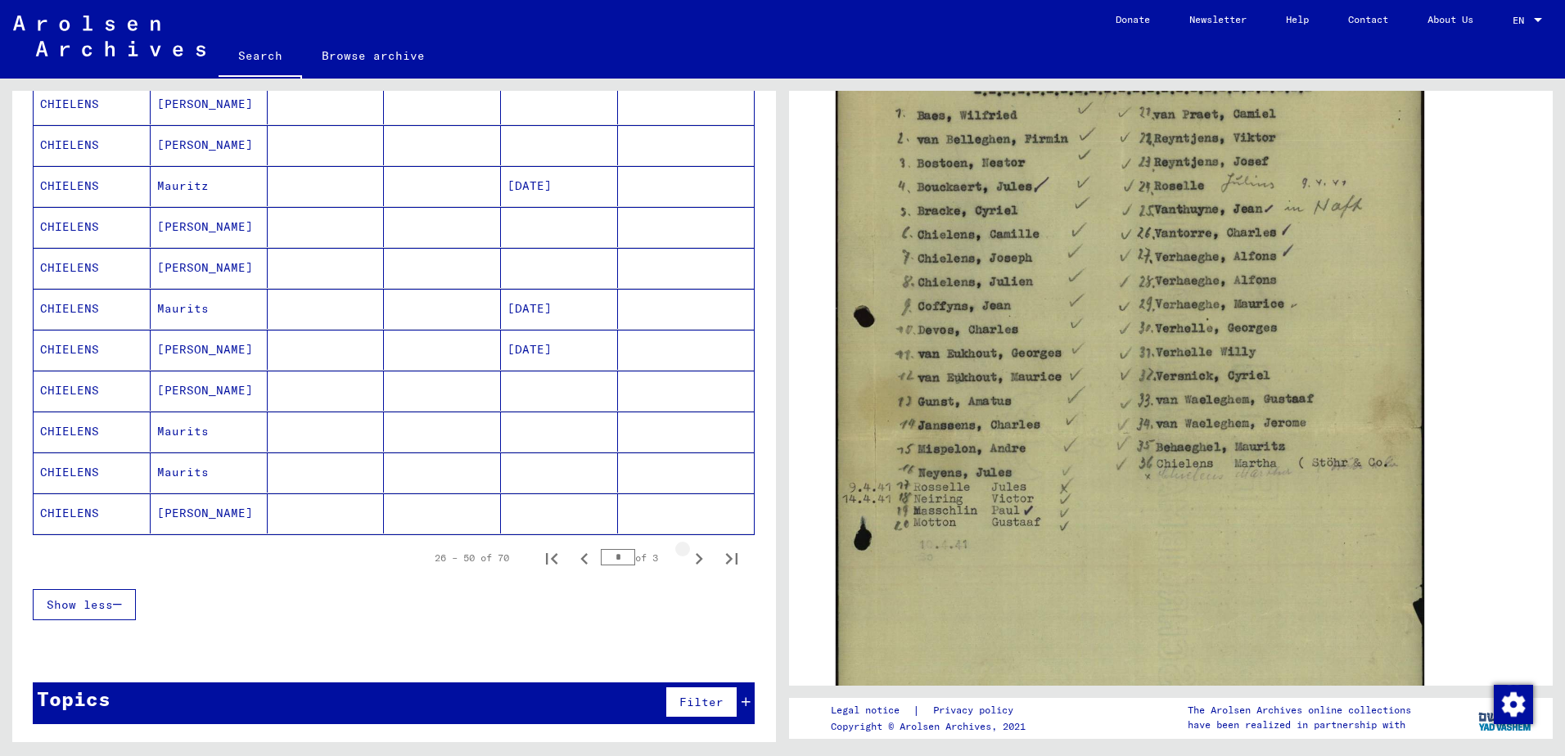
click at [688, 556] on icon "Next page" at bounding box center [699, 559] width 23 height 23
type input "*"
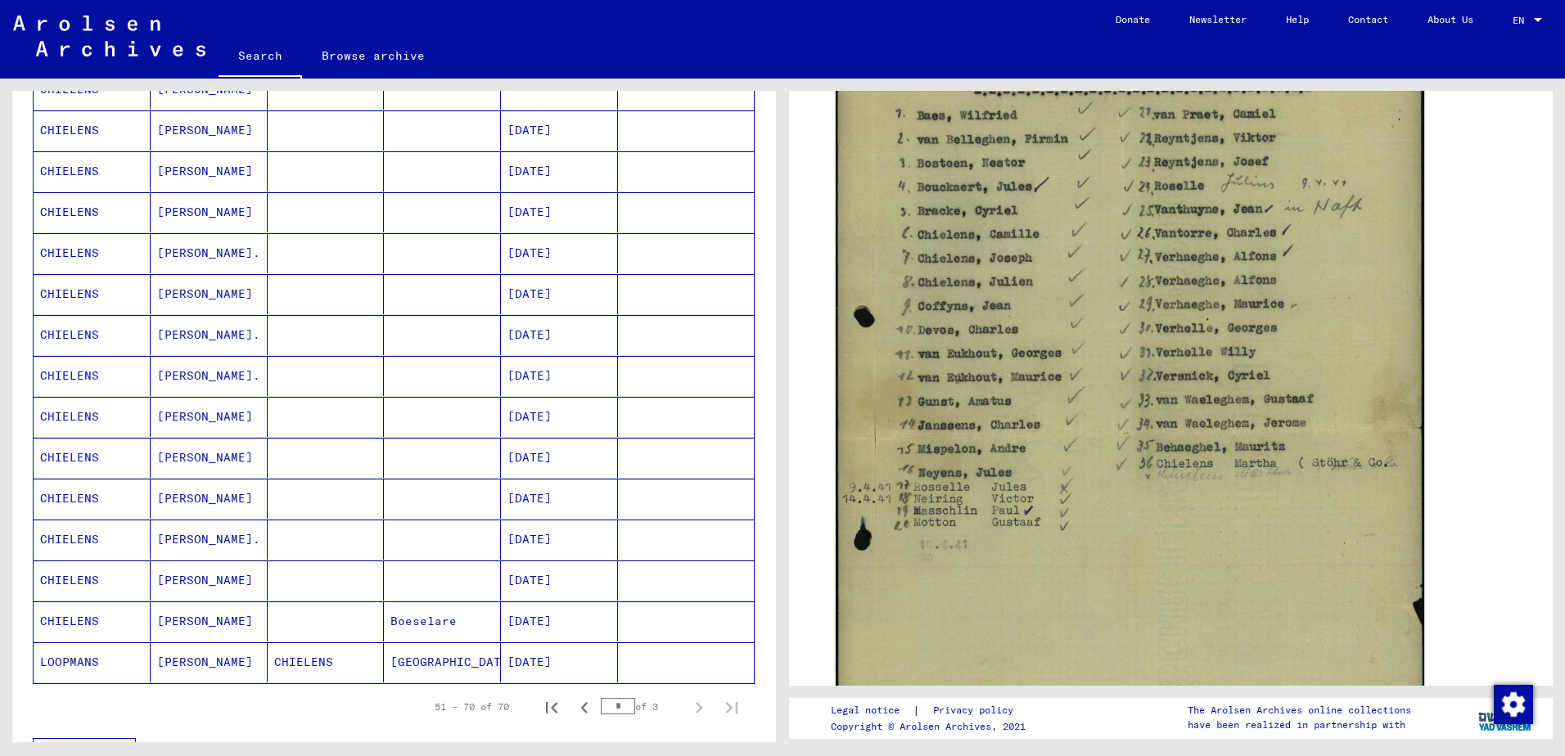
scroll to position [534, 0]
